Goal: Register for event/course

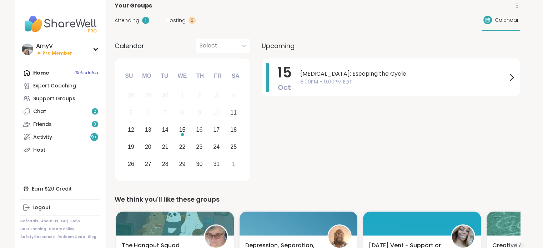
click at [502, 170] on div "[DATE] [MEDICAL_DATA]: Escaping the Cycle 8:00PM - 9:00PM EDT" at bounding box center [391, 121] width 258 height 125
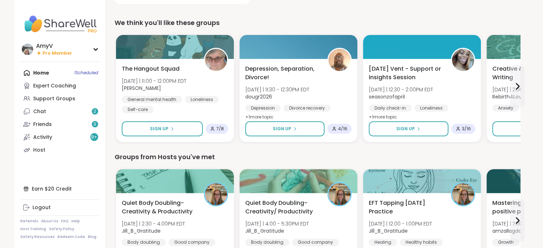
scroll to position [192, 0]
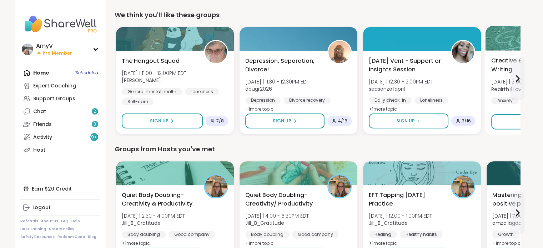
click at [501, 94] on div "Creative & Expressive Writing [DATE] | 2:00 - 2:45PM EDT Rebirth4Love Anxiety […" at bounding box center [545, 80] width 109 height 48
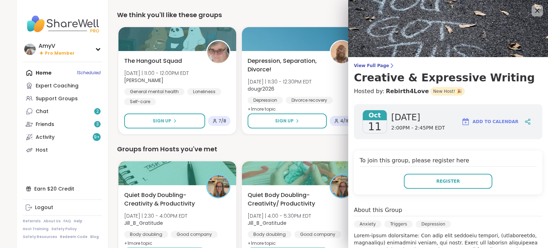
click at [330, 16] on div "We think you'll like these groups" at bounding box center [320, 15] width 406 height 10
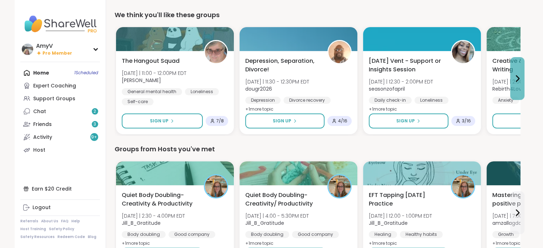
click at [514, 81] on icon at bounding box center [517, 78] width 9 height 9
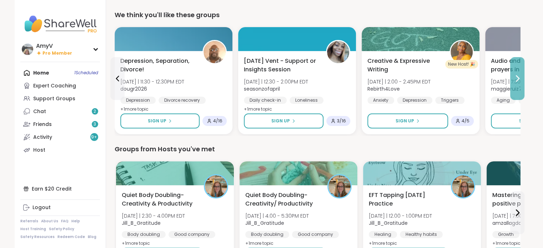
click at [519, 78] on icon at bounding box center [517, 78] width 9 height 9
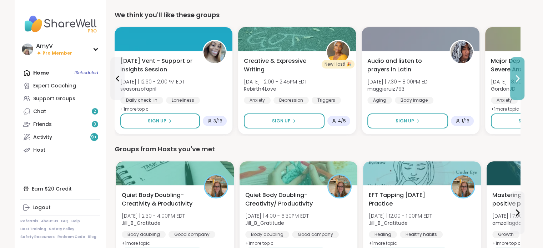
click at [519, 76] on icon at bounding box center [517, 78] width 9 height 9
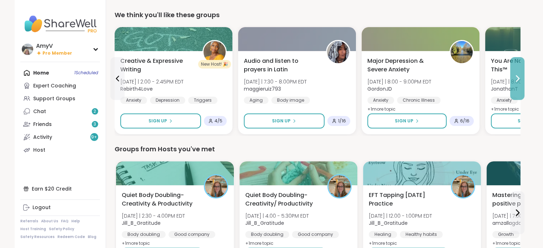
click at [519, 80] on icon at bounding box center [517, 78] width 9 height 9
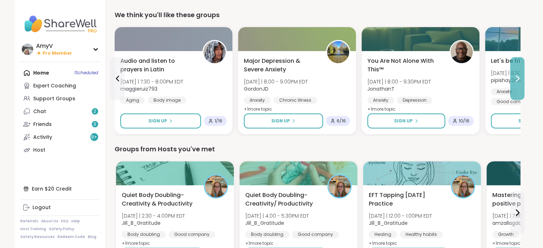
click at [516, 81] on icon at bounding box center [517, 79] width 3 height 6
